Goal: Check status: Check status

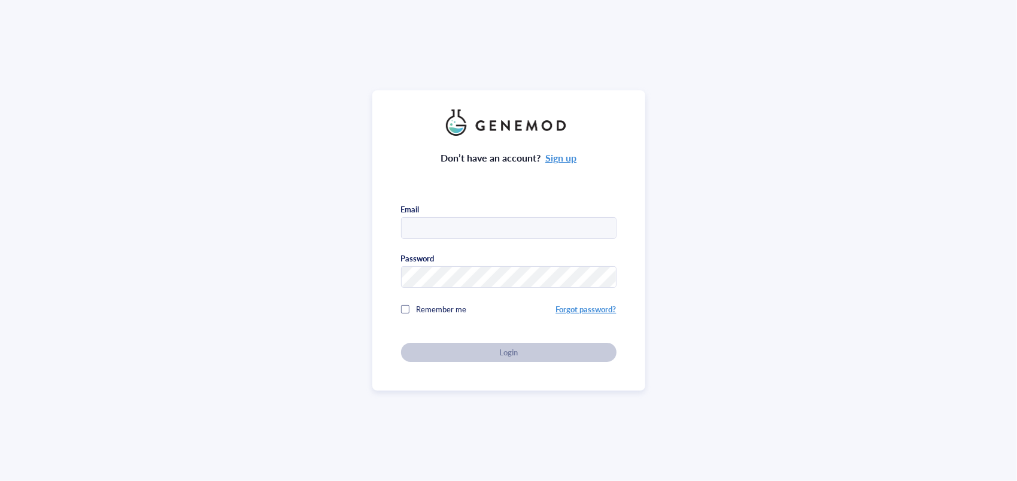
type input "[EMAIL_ADDRESS][DOMAIN_NAME]"
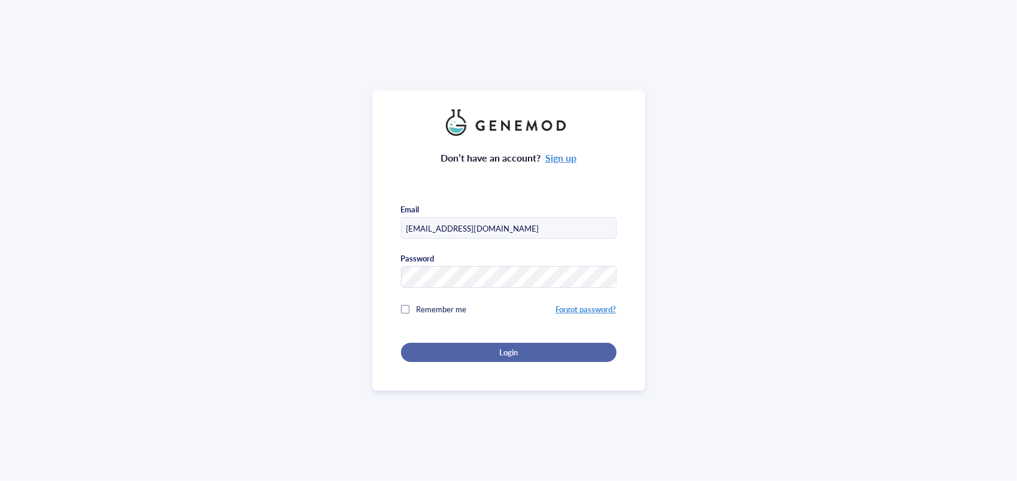
click at [466, 348] on div "Login" at bounding box center [508, 352] width 177 height 11
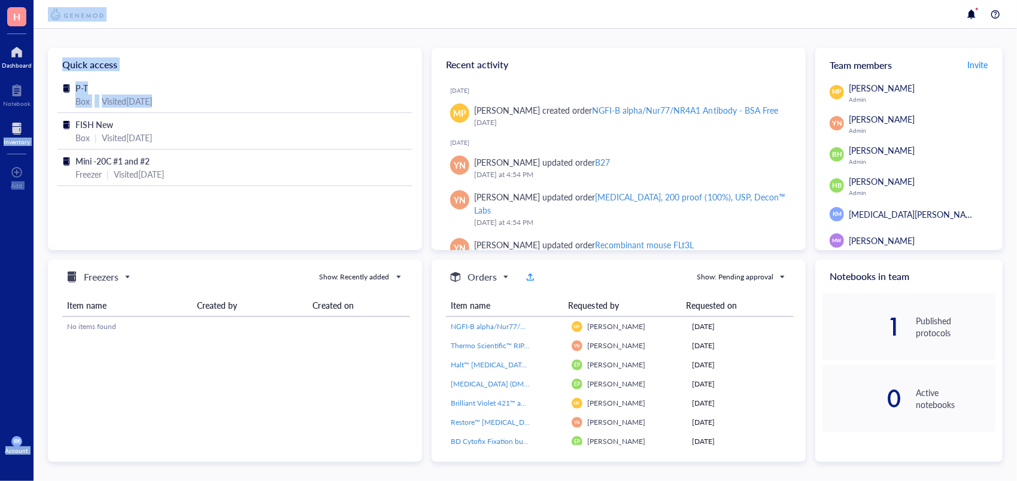
drag, startPoint x: 34, startPoint y: 127, endPoint x: 26, endPoint y: 127, distance: 7.2
click at [26, 127] on div "H Dashboard Notebook Inventory To pick up a draggable item, press the space bar…" at bounding box center [508, 240] width 1017 height 481
click at [26, 127] on div at bounding box center [17, 128] width 26 height 19
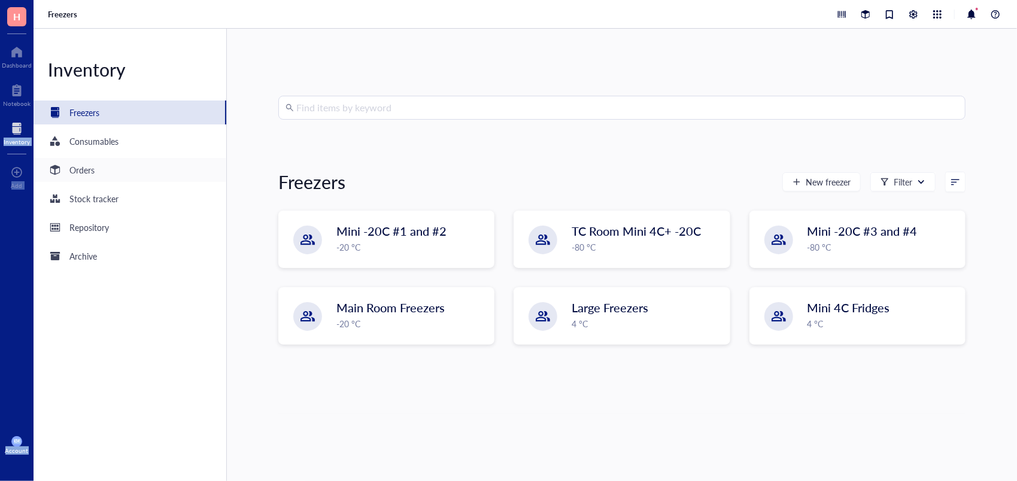
click at [135, 166] on div "Orders" at bounding box center [130, 170] width 193 height 24
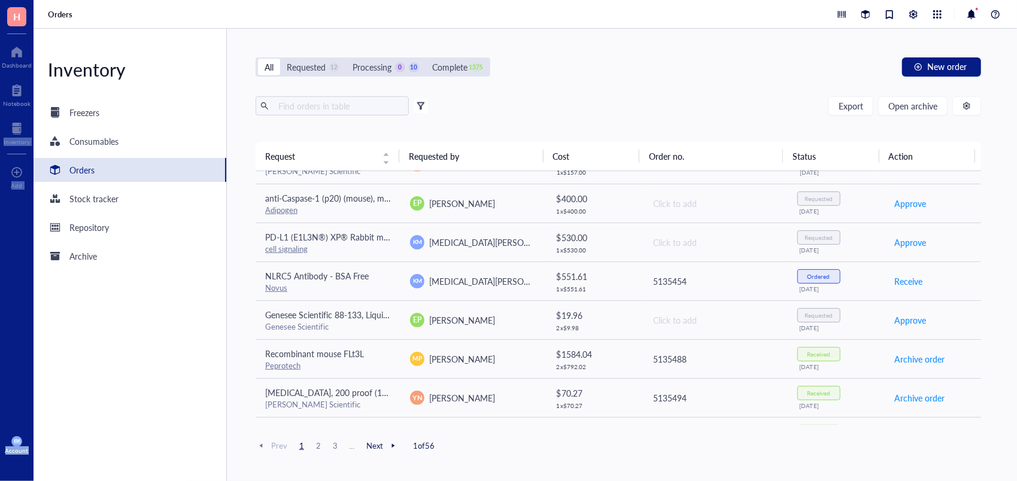
scroll to position [459, 0]
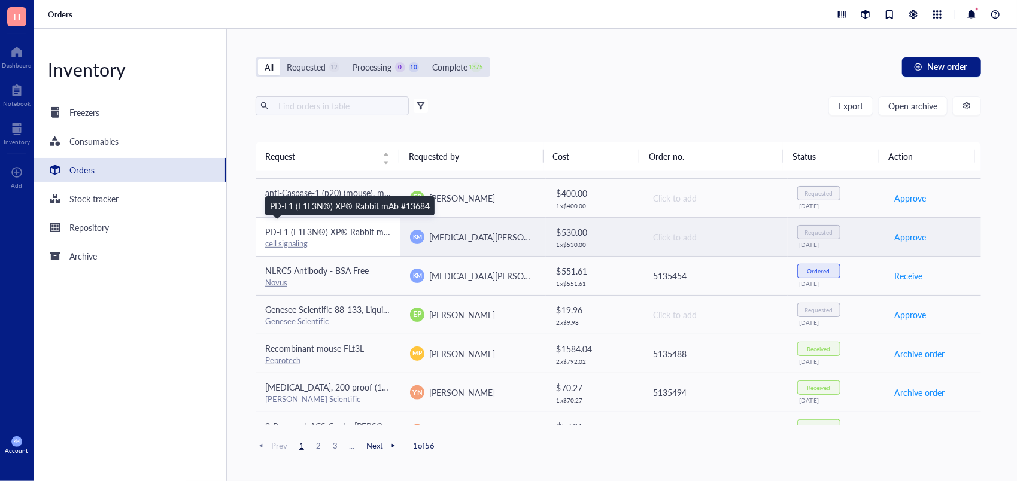
click at [322, 226] on span "PD-L1 (E1L3N®) XP® Rabbit mAb #13684" at bounding box center [345, 232] width 160 height 12
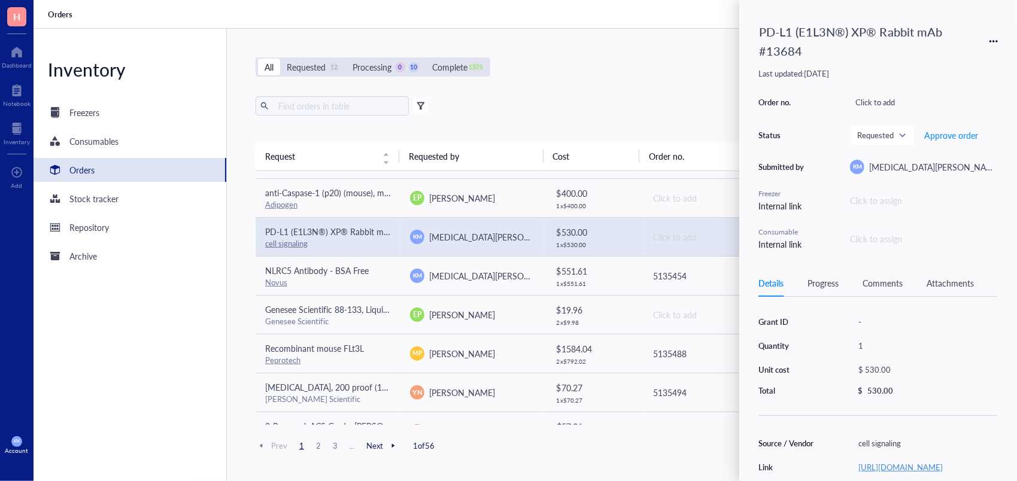
click at [879, 472] on link "[URL][DOMAIN_NAME]" at bounding box center [900, 466] width 84 height 11
